Goal: Task Accomplishment & Management: Manage account settings

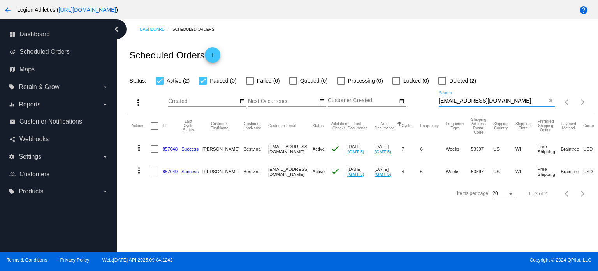
click at [513, 101] on input "[EMAIL_ADDRESS][DOMAIN_NAME]" at bounding box center [493, 101] width 108 height 6
paste input "cameroneclouse"
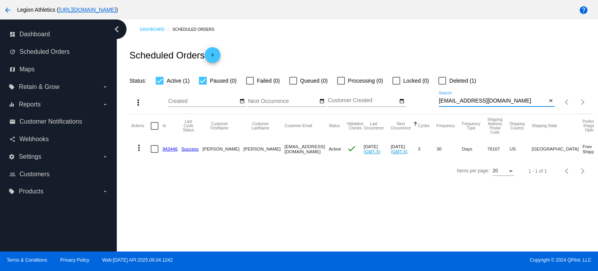
click at [499, 102] on input "[EMAIL_ADDRESS][DOMAIN_NAME]" at bounding box center [493, 101] width 108 height 6
paste input "mirzaianr"
type input "[EMAIL_ADDRESS][DOMAIN_NAME]"
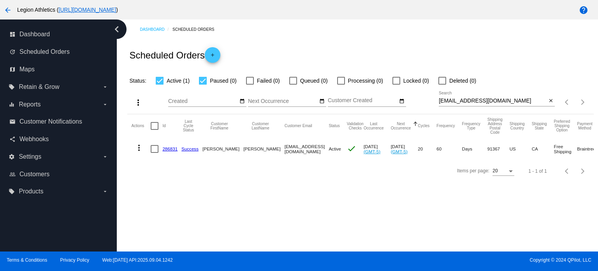
click at [170, 149] on link "286831" at bounding box center [169, 148] width 15 height 5
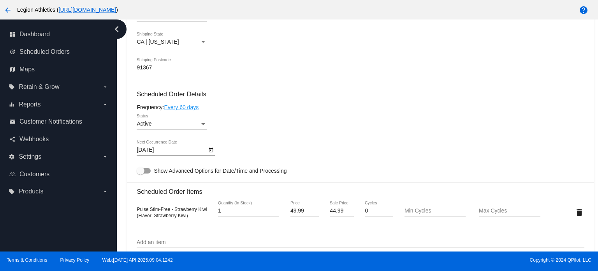
scroll to position [467, 0]
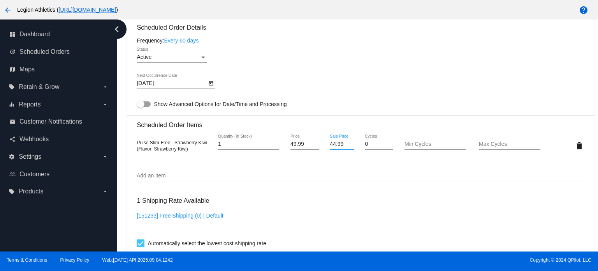
click at [332, 146] on input "44.99" at bounding box center [342, 144] width 24 height 6
type input "35.99"
click at [323, 175] on mat-card "Customer 1070249: [PERSON_NAME] [PERSON_NAME][EMAIL_ADDRESS][DOMAIN_NAME] Custo…" at bounding box center [360, 148] width 466 height 822
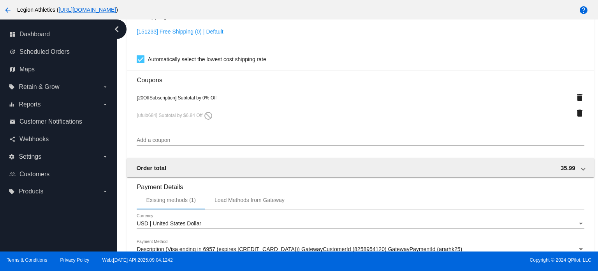
scroll to position [778, 0]
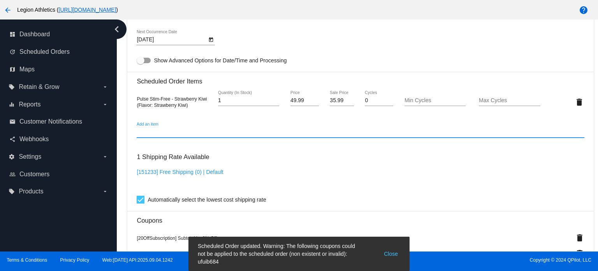
scroll to position [510, 0]
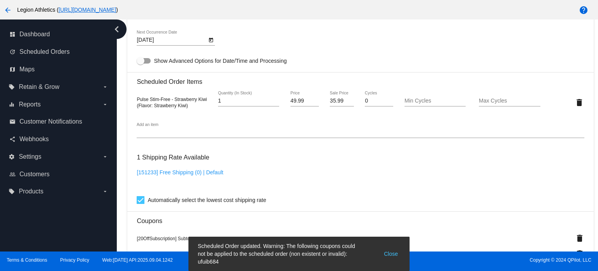
click at [193, 127] on div "Add an item" at bounding box center [361, 130] width 448 height 15
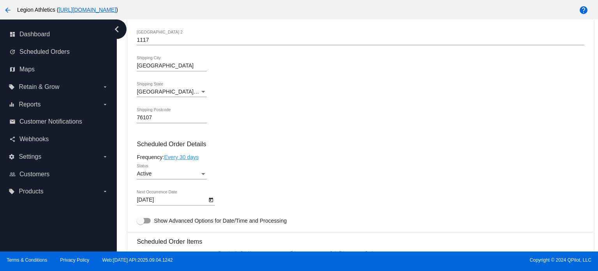
scroll to position [438, 0]
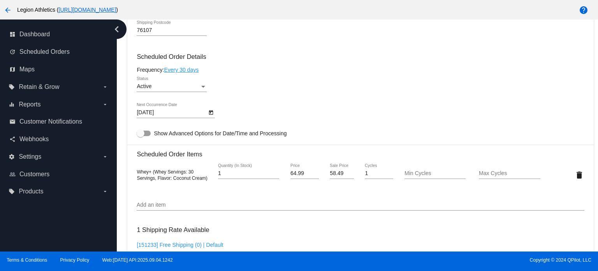
click at [209, 112] on icon "Open calendar" at bounding box center [211, 112] width 4 height 5
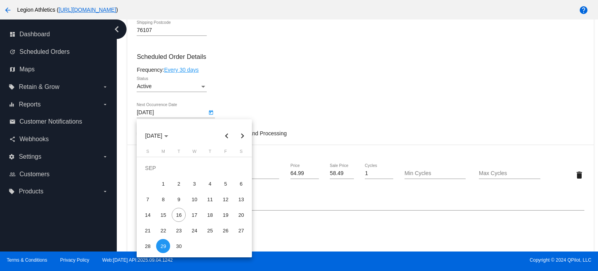
click at [244, 135] on button "Next month" at bounding box center [243, 136] width 16 height 16
click at [196, 232] on div "29" at bounding box center [194, 230] width 14 height 14
type input "10/29/2025"
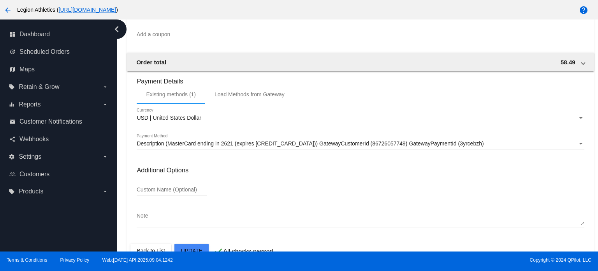
scroll to position [762, 0]
